Goal: Check status: Check status

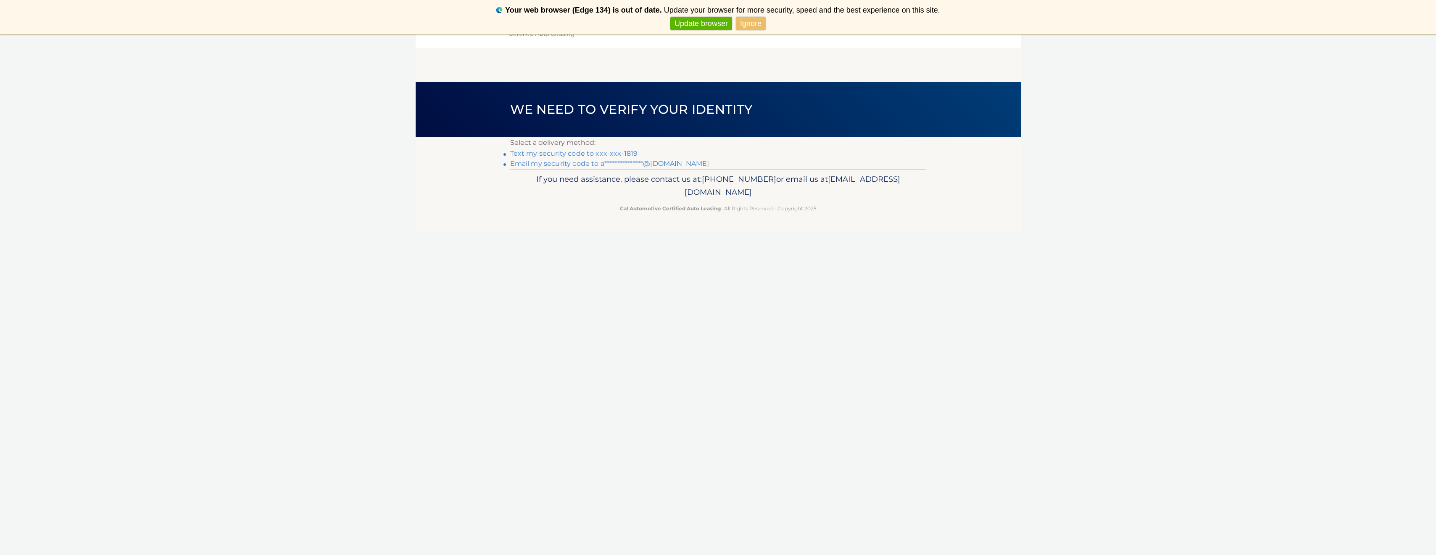
click at [628, 153] on link "Text my security code to xxx-xxx-1819" at bounding box center [574, 154] width 128 height 8
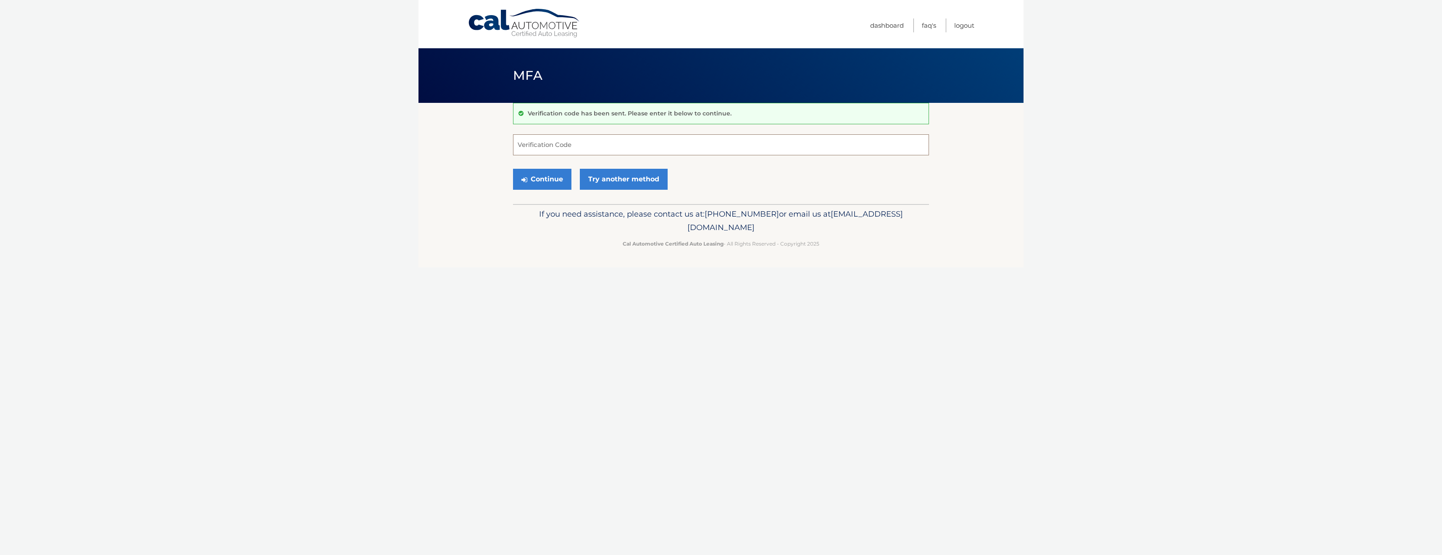
click at [593, 145] on input "Verification Code" at bounding box center [721, 144] width 416 height 21
type input "631418"
click at [513, 169] on button "Continue" at bounding box center [542, 179] width 58 height 21
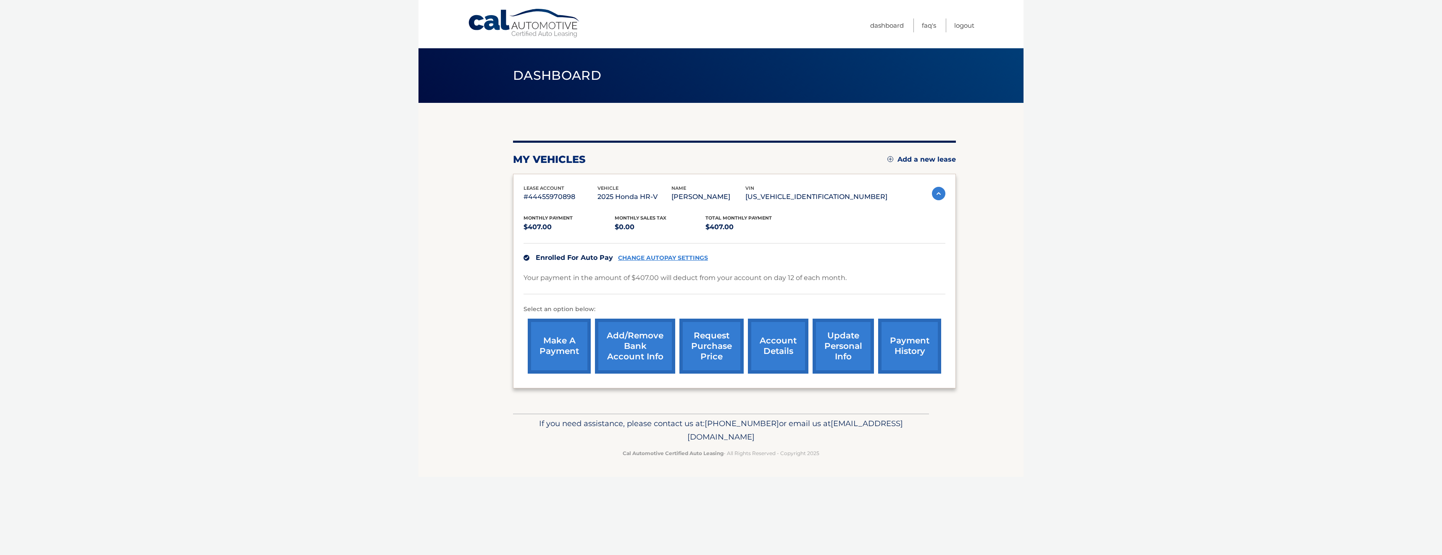
drag, startPoint x: 1100, startPoint y: 298, endPoint x: 1122, endPoint y: 307, distance: 23.8
click at [1111, 303] on body "Cal Automotive Menu Dashboard FAQ's Logout" at bounding box center [721, 277] width 1442 height 555
click at [1151, 384] on body "Cal Automotive Menu Dashboard FAQ's Logout" at bounding box center [721, 277] width 1442 height 555
click at [913, 347] on link "payment history" at bounding box center [909, 346] width 63 height 55
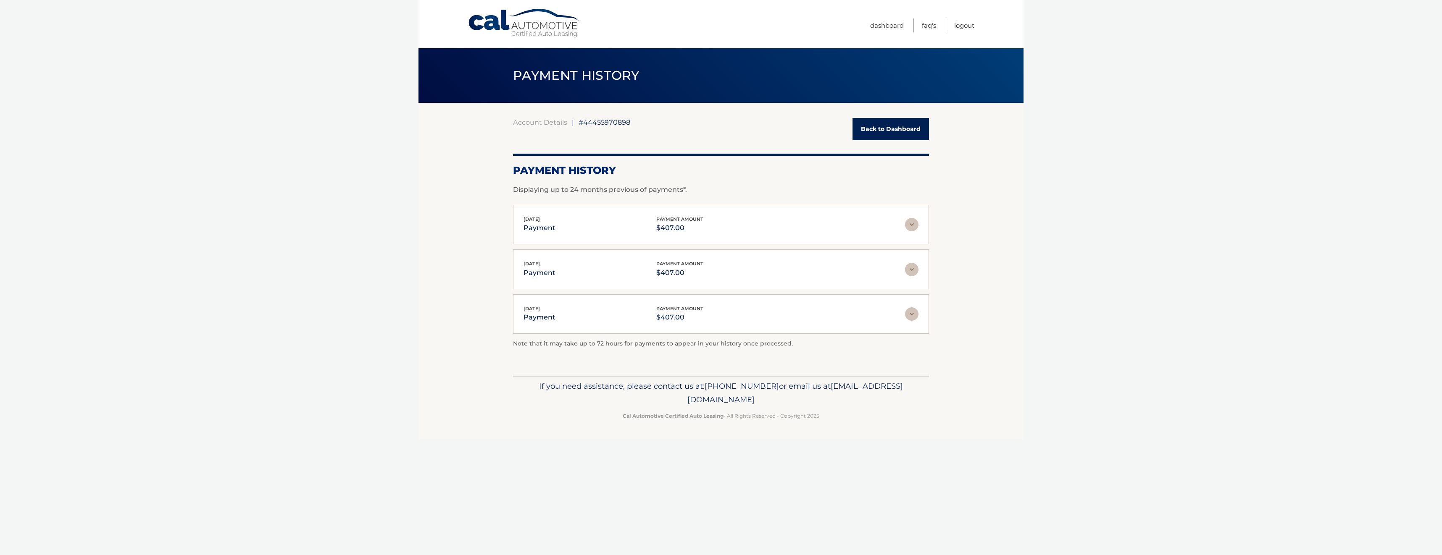
click at [912, 226] on img at bounding box center [911, 224] width 13 height 13
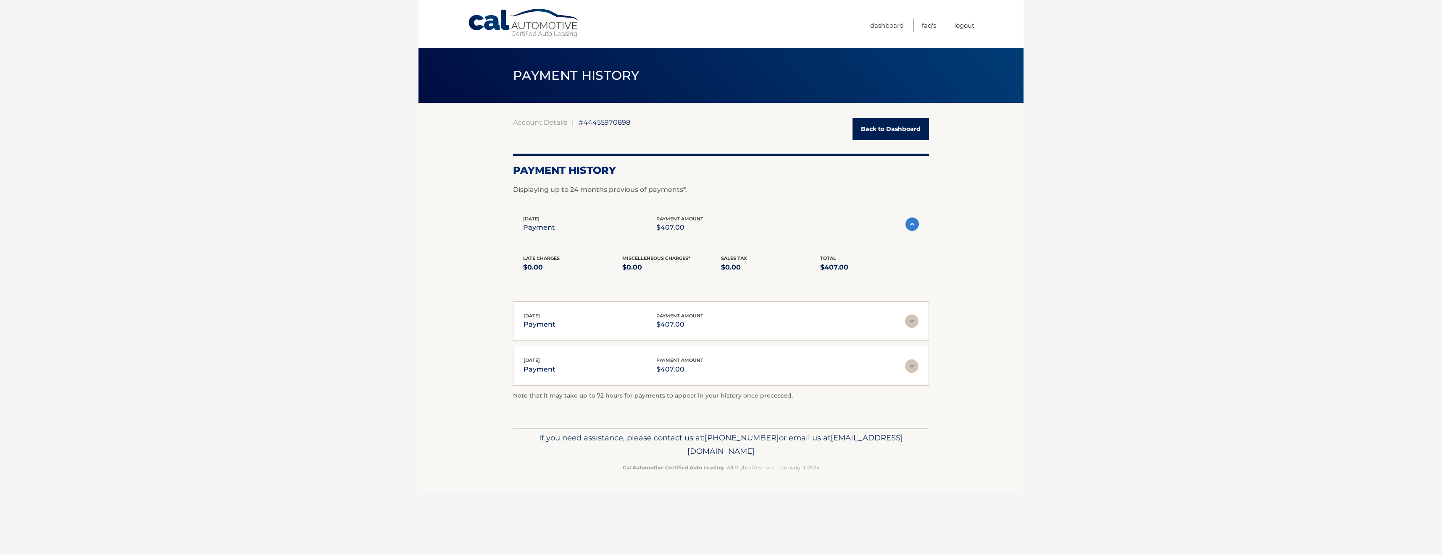
click at [912, 227] on img at bounding box center [912, 224] width 13 height 13
